Goal: Check status: Check status

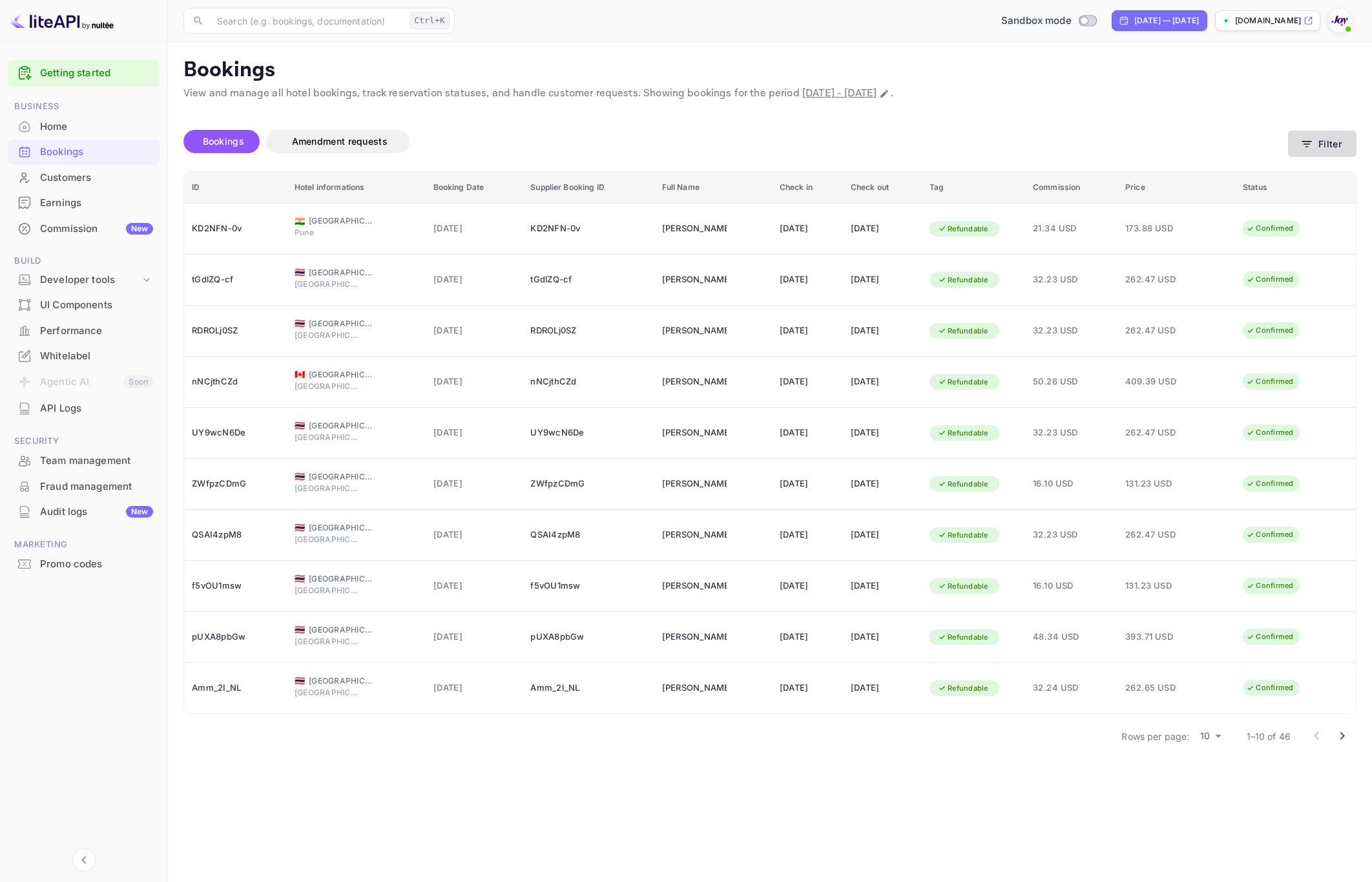
click at [1310, 140] on icon "button" at bounding box center [1307, 145] width 13 height 13
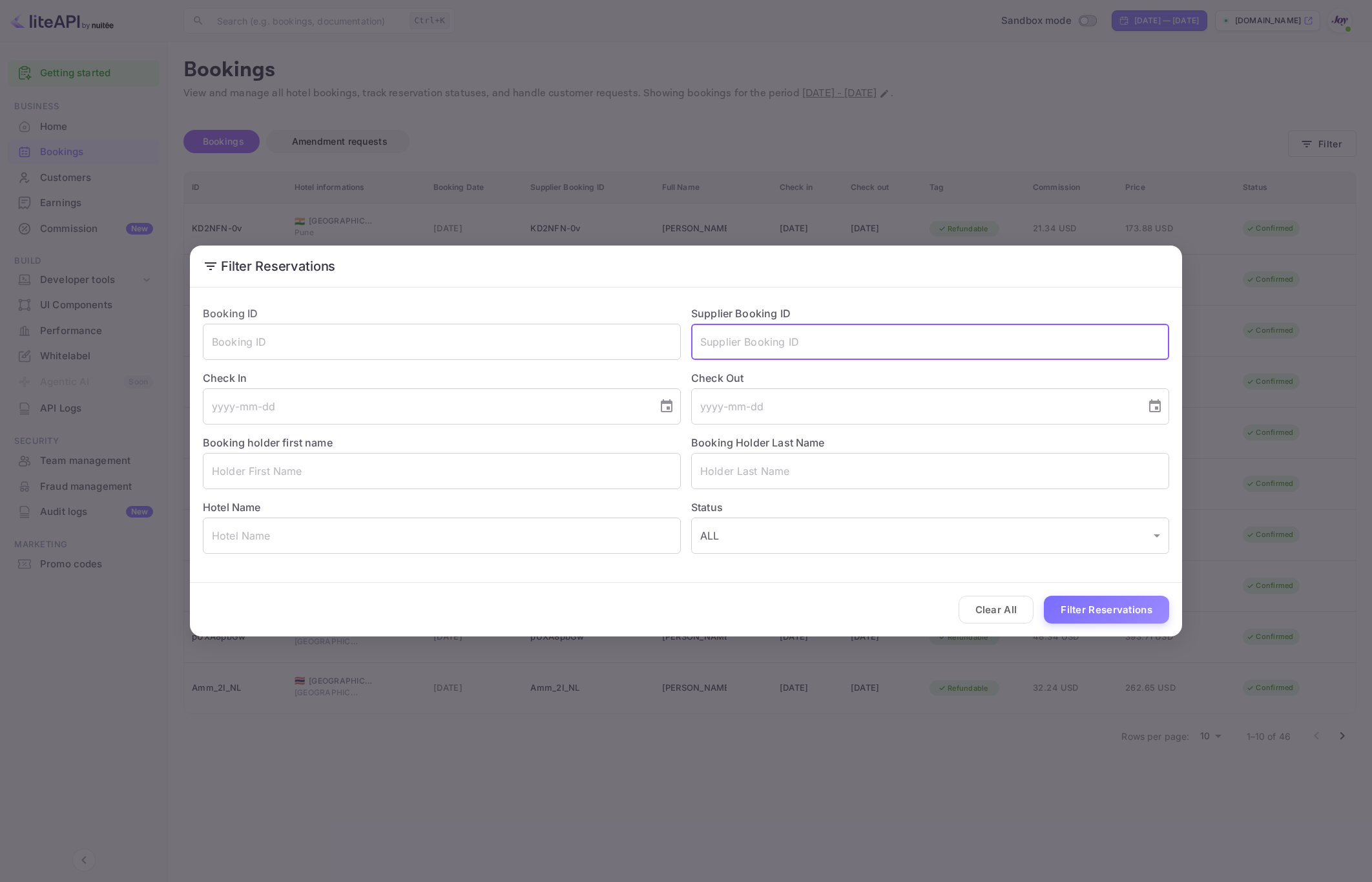
click at [723, 335] on input "text" at bounding box center [930, 342] width 478 height 36
click at [446, 349] on input "text" at bounding box center [442, 342] width 478 height 36
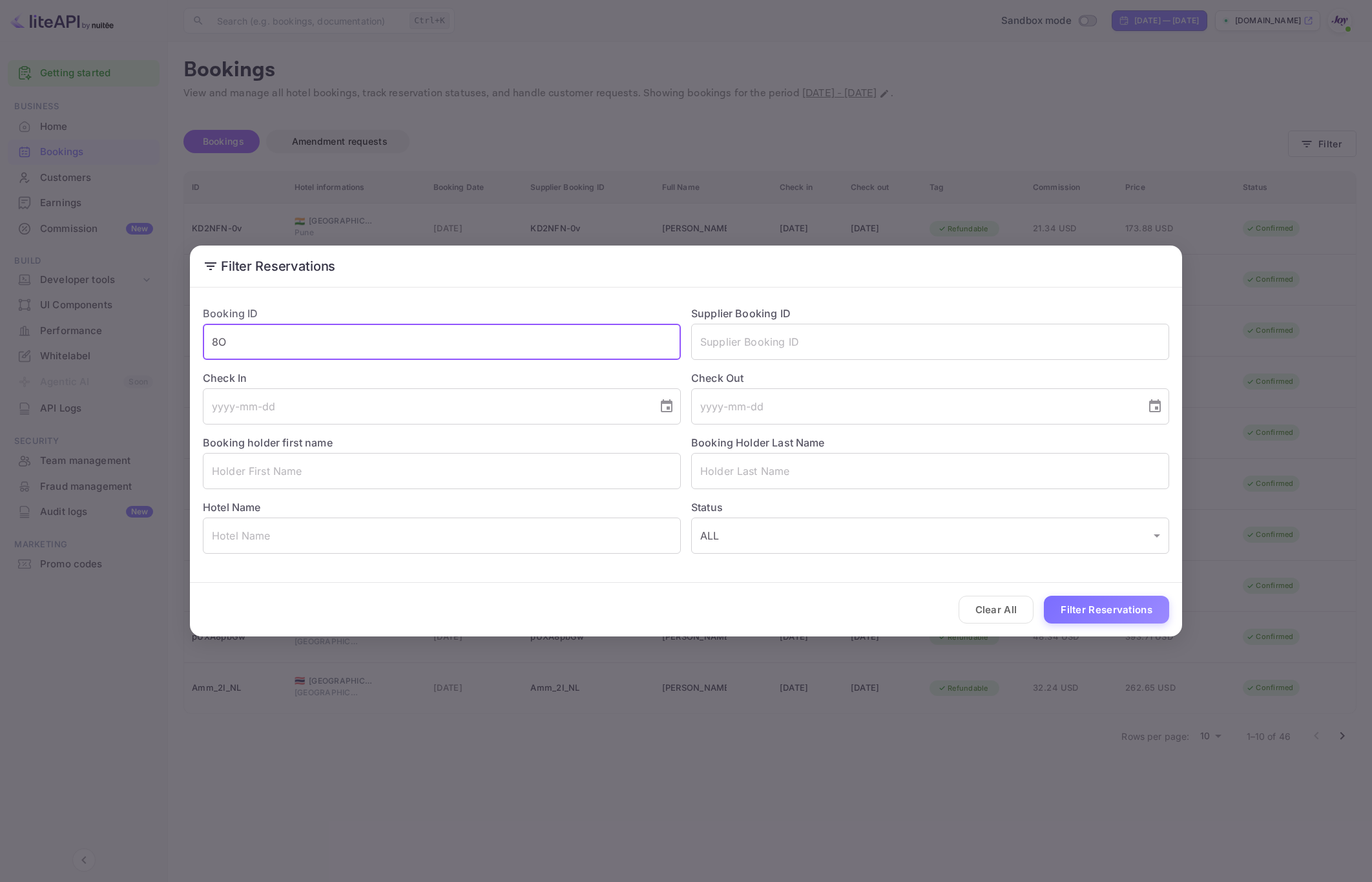
click at [322, 342] on input "8O" at bounding box center [442, 342] width 478 height 36
type input "8OxgUe6Nj"
click at [1044, 596] on button "Filter Reservations" at bounding box center [1107, 610] width 125 height 28
click at [593, 727] on div "Filter Reservations Booking ID 8OxgUe6Nj ​ Supplier Booking ID ​ Check In ​ Che…" at bounding box center [686, 441] width 1372 height 882
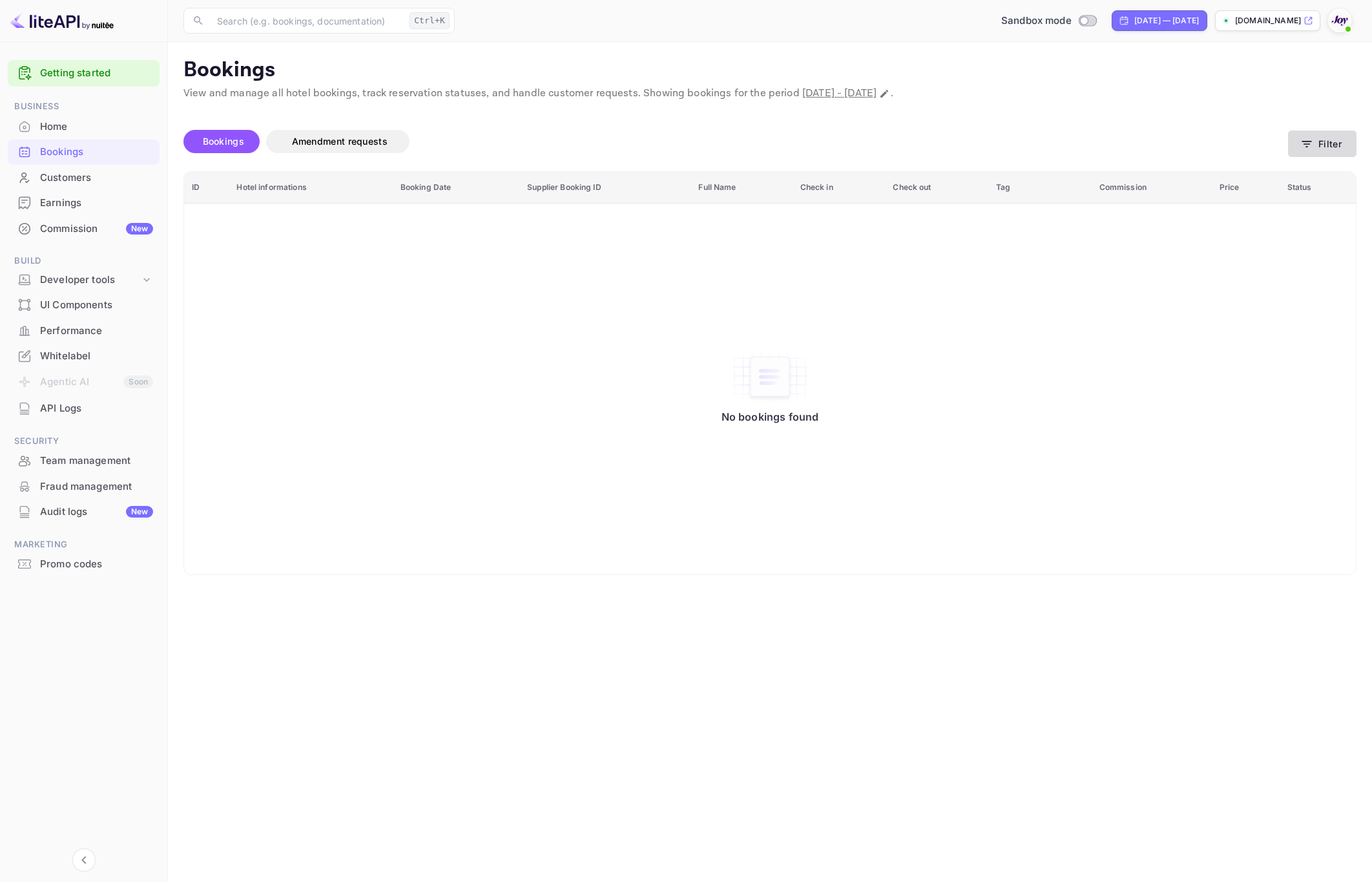
click at [1324, 148] on button "Filter" at bounding box center [1322, 144] width 69 height 26
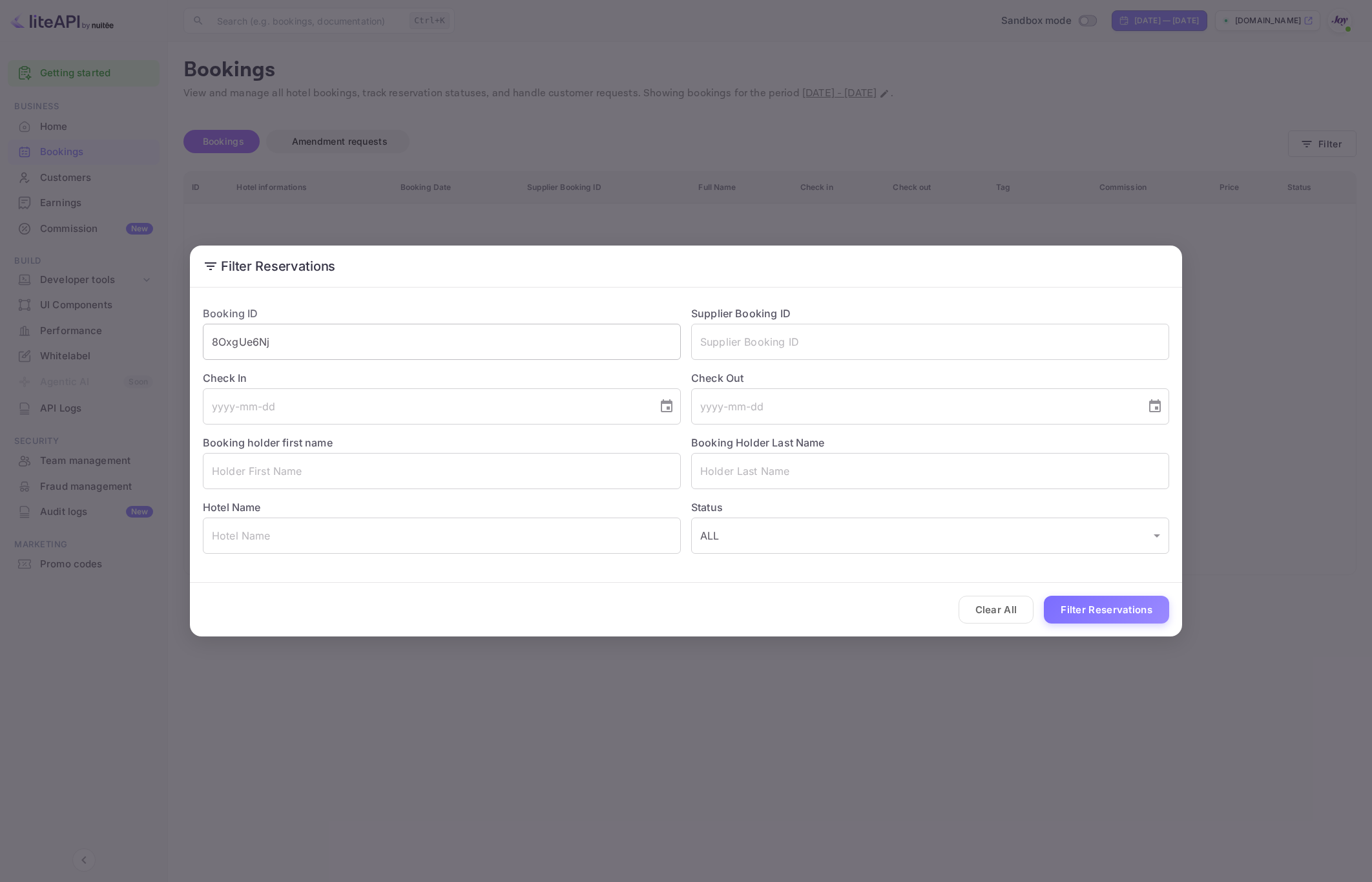
click at [263, 346] on input "8OxgUe6Nj" at bounding box center [442, 342] width 478 height 36
click at [267, 463] on input "text" at bounding box center [442, 472] width 478 height 36
type input "[PERSON_NAME]"
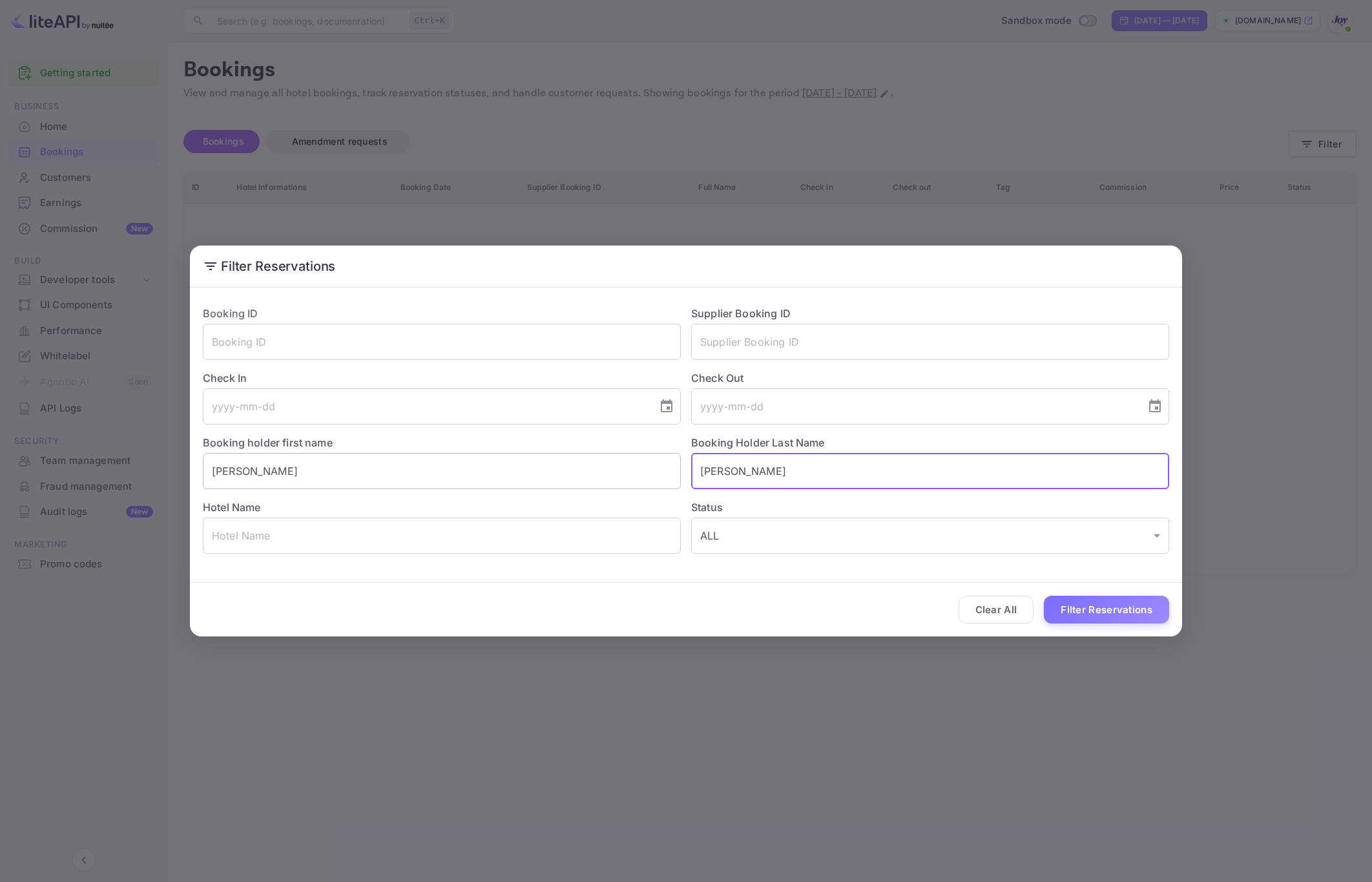
click at [1044, 596] on button "Filter Reservations" at bounding box center [1107, 610] width 125 height 28
click at [843, 473] on input "[PERSON_NAME]" at bounding box center [930, 472] width 478 height 36
type input "-"
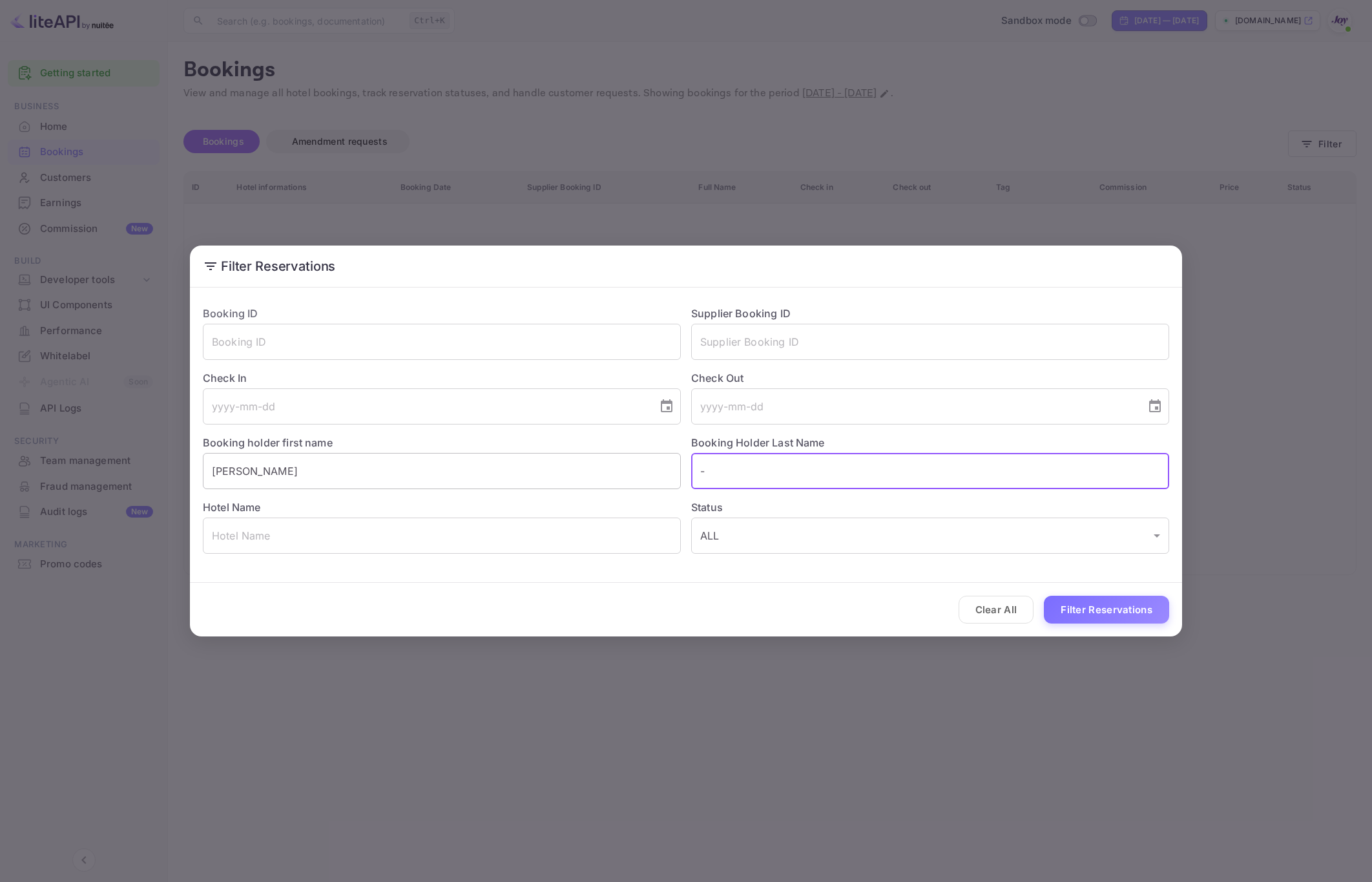
click at [585, 479] on input "[PERSON_NAME]" at bounding box center [442, 472] width 478 height 36
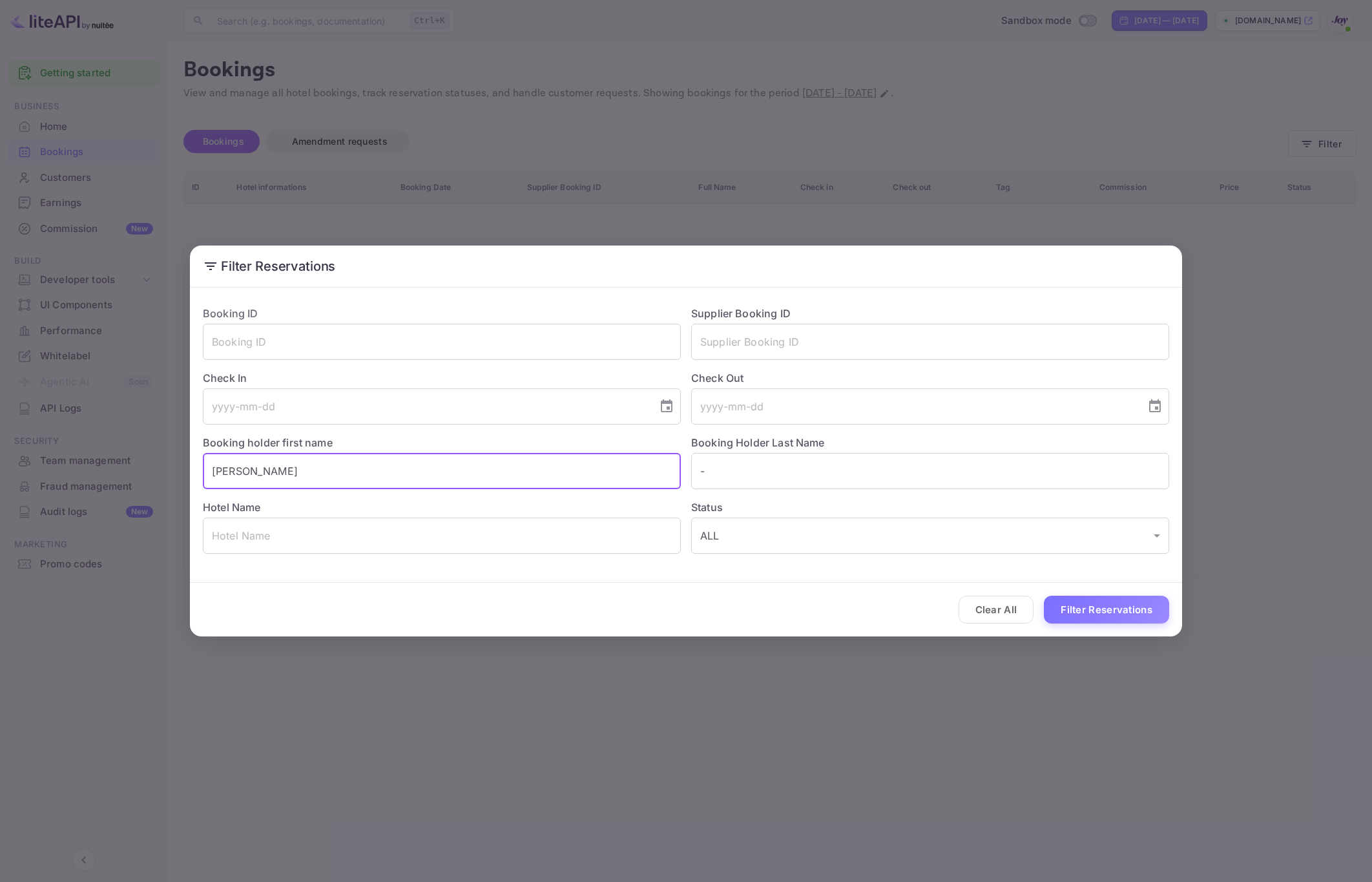
click at [585, 479] on input "[PERSON_NAME]" at bounding box center [442, 472] width 478 height 36
type input "-"
click at [744, 344] on input "text" at bounding box center [930, 342] width 478 height 36
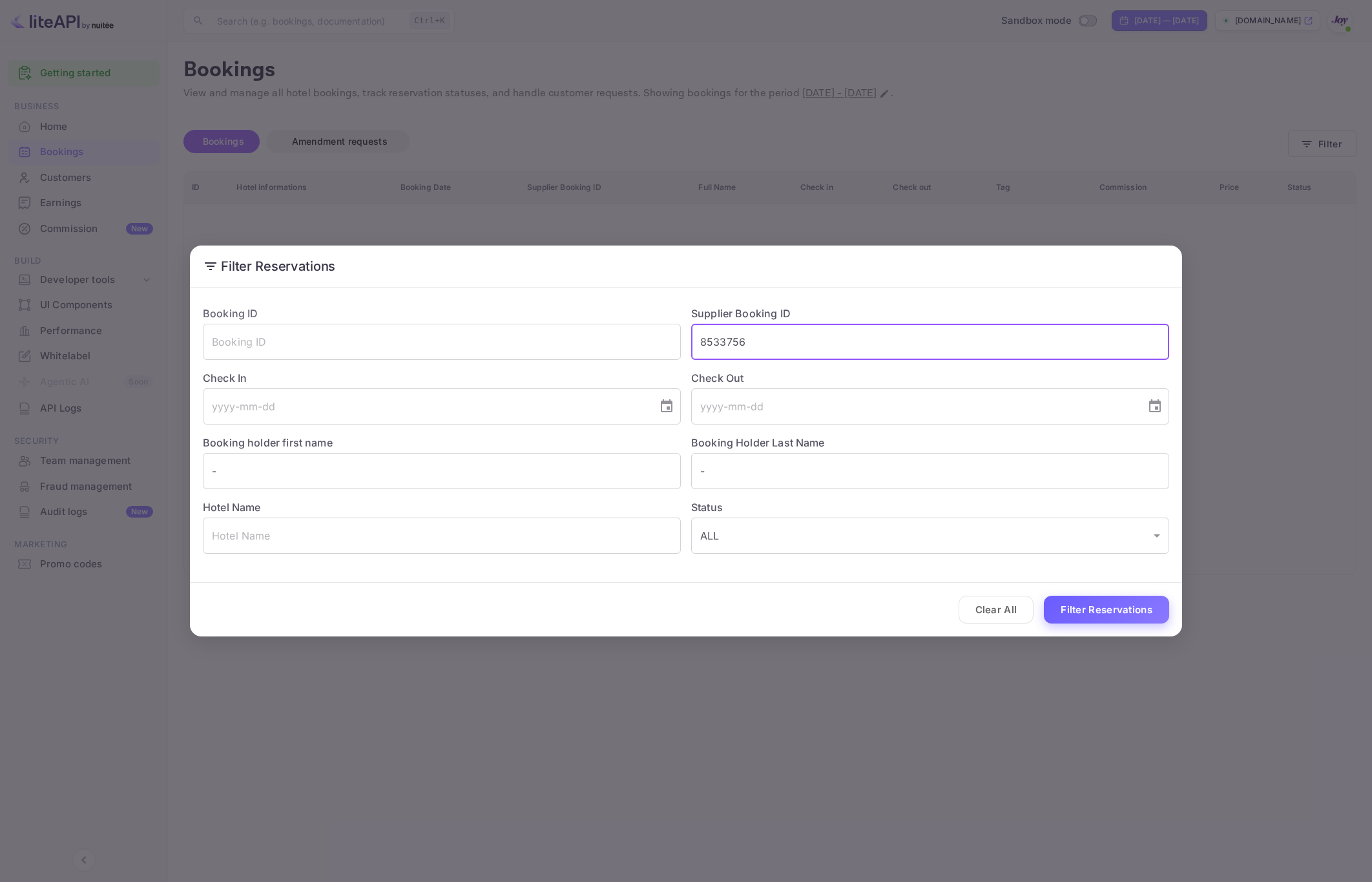
type input "8533756"
click at [1113, 619] on button "Filter Reservations" at bounding box center [1107, 610] width 125 height 28
click at [759, 795] on div "Filter Reservations Booking ID ​ Supplier Booking ID 8533756 ​ Check In ​ Check…" at bounding box center [686, 441] width 1372 height 882
